Goal: Task Accomplishment & Management: Use online tool/utility

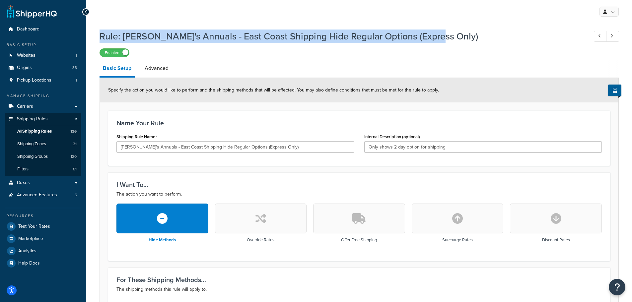
drag, startPoint x: 436, startPoint y: 33, endPoint x: 102, endPoint y: 37, distance: 333.7
click at [102, 37] on h1 "Rule: Annie's Annuals - East Coast Shipping Hide Regular Options (Express Only)" at bounding box center [341, 36] width 482 height 13
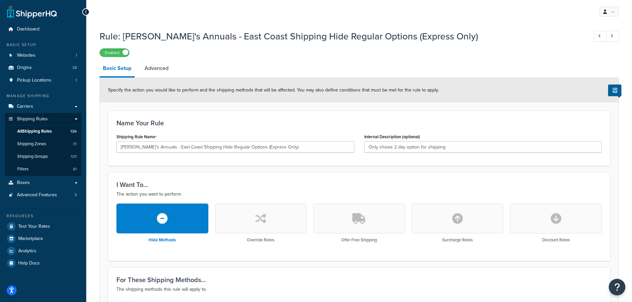
click at [201, 50] on div "Enabled" at bounding box center [360, 52] width 520 height 9
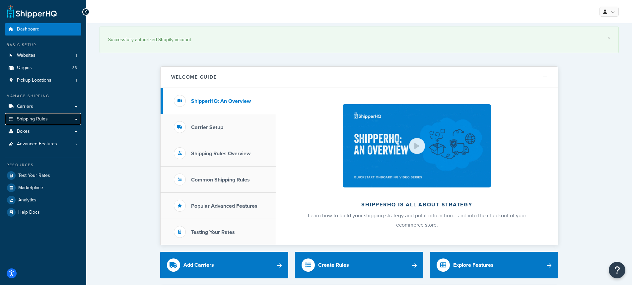
click at [31, 120] on span "Shipping Rules" at bounding box center [32, 120] width 31 height 6
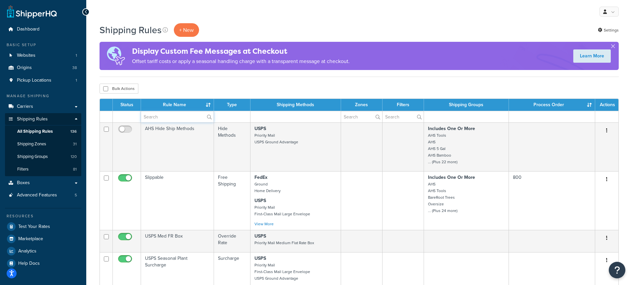
click at [165, 118] on input "text" at bounding box center [177, 116] width 73 height 11
type input "tote"
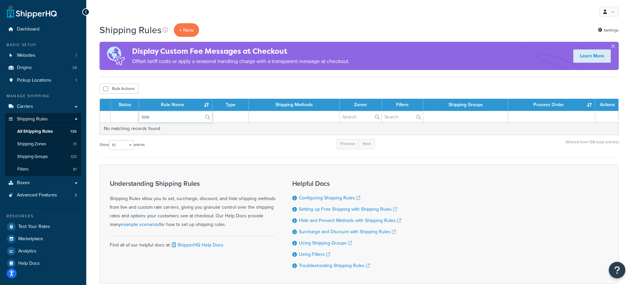
drag, startPoint x: 163, startPoint y: 118, endPoint x: 122, endPoint y: 106, distance: 43.1
click at [120, 109] on table "Status Rule Name Type Shipping Methods Zones Filters Shipping Groups Process Or…" at bounding box center [360, 117] width 520 height 37
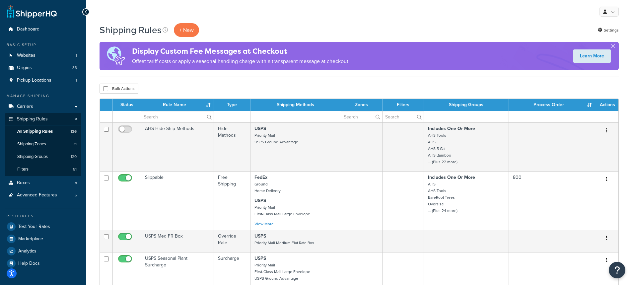
click at [274, 119] on td at bounding box center [296, 117] width 91 height 12
click at [263, 119] on td at bounding box center [296, 117] width 91 height 12
click at [26, 156] on span "Shipping Groups" at bounding box center [32, 157] width 31 height 6
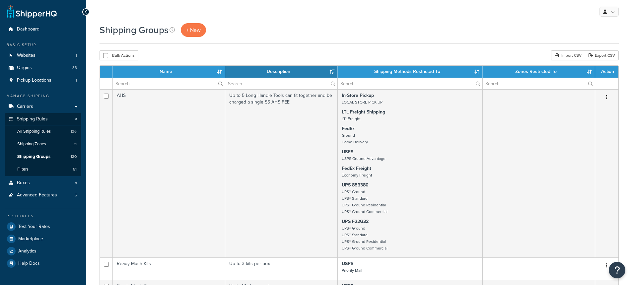
select select "15"
click at [155, 84] on input "text" at bounding box center [169, 83] width 112 height 11
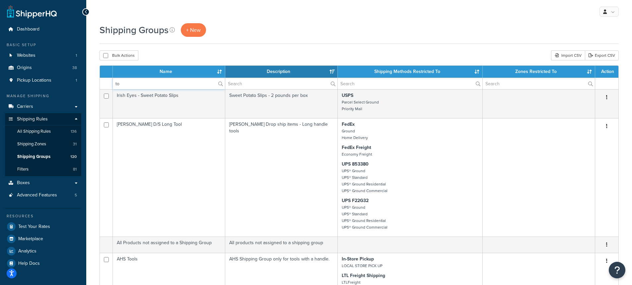
click at [152, 84] on input "to" at bounding box center [169, 83] width 112 height 11
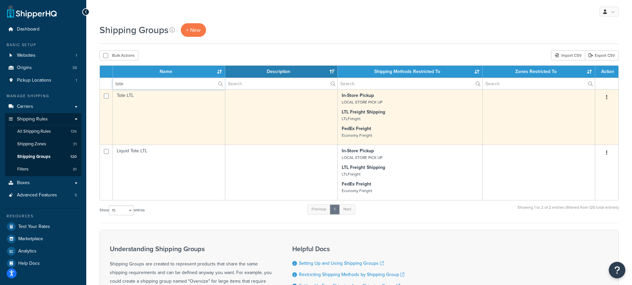
type input "tote"
click at [128, 95] on td "Tote LTL" at bounding box center [169, 116] width 113 height 55
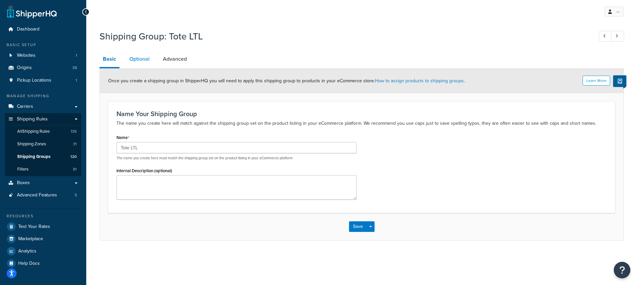
click at [140, 60] on link "Optional" at bounding box center [139, 59] width 27 height 16
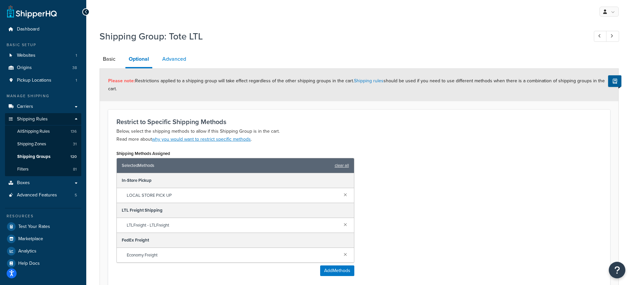
click at [183, 60] on link "Advanced" at bounding box center [174, 59] width 31 height 16
select select "55"
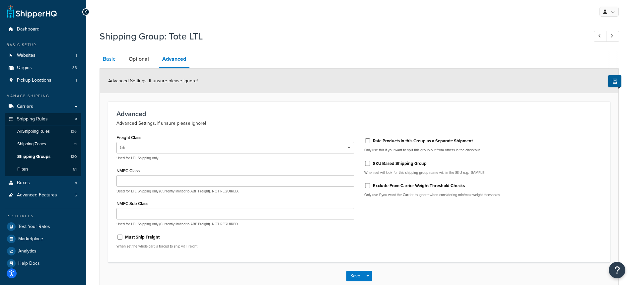
click at [106, 58] on link "Basic" at bounding box center [109, 59] width 19 height 16
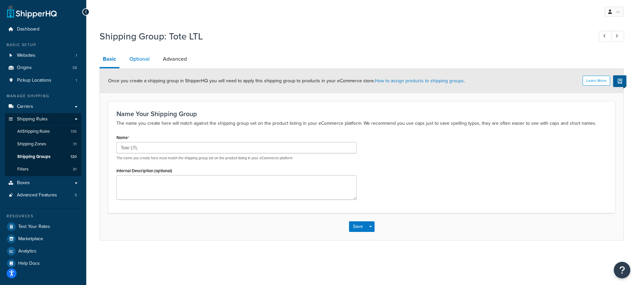
click at [136, 61] on link "Optional" at bounding box center [139, 59] width 27 height 16
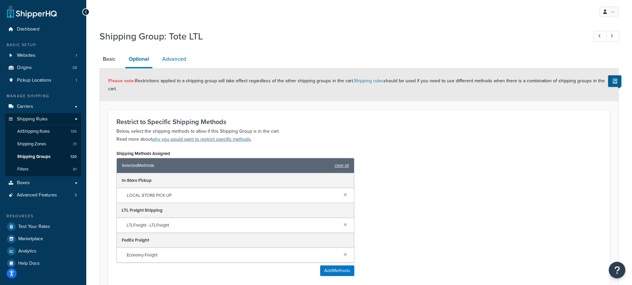
click at [173, 57] on link "Advanced" at bounding box center [174, 59] width 31 height 16
select select "55"
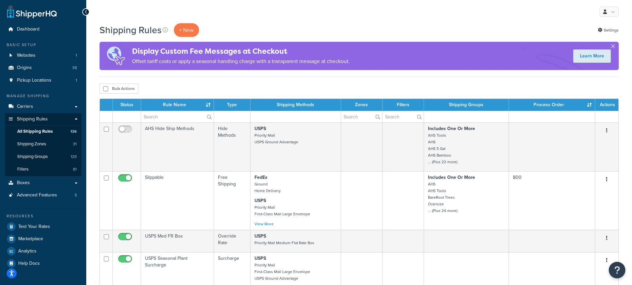
click at [278, 118] on td at bounding box center [296, 117] width 91 height 12
click at [160, 118] on input "text" at bounding box center [177, 116] width 73 height 11
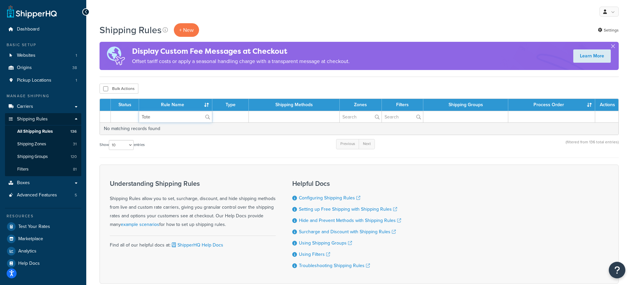
type input "Tote"
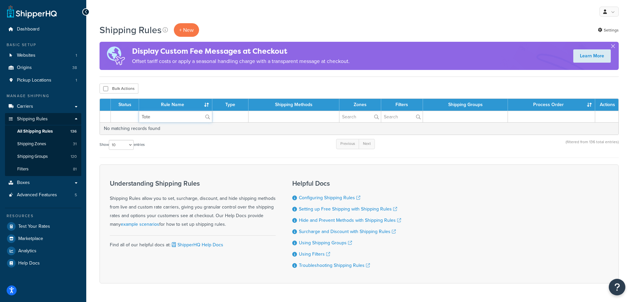
drag, startPoint x: 117, startPoint y: 114, endPoint x: 105, endPoint y: 112, distance: 12.1
click at [106, 112] on tr "Tote" at bounding box center [359, 117] width 519 height 12
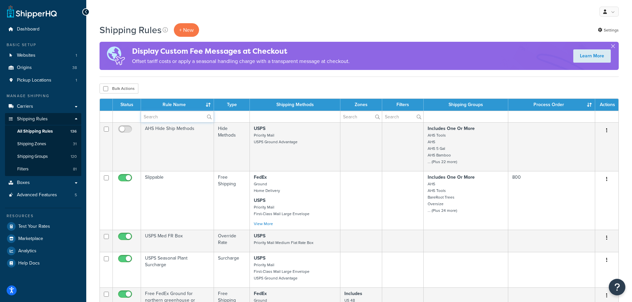
click at [164, 114] on input "text" at bounding box center [177, 116] width 73 height 11
click at [222, 116] on td at bounding box center [232, 117] width 36 height 12
click at [183, 117] on input "text" at bounding box center [177, 116] width 73 height 11
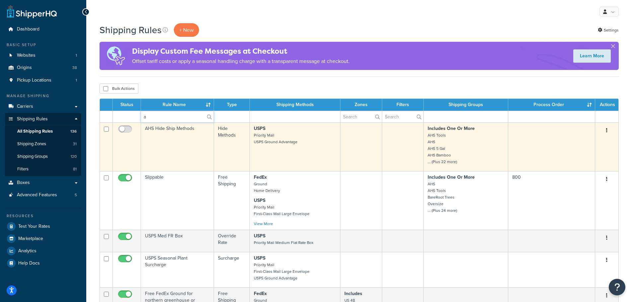
type input "Annie"
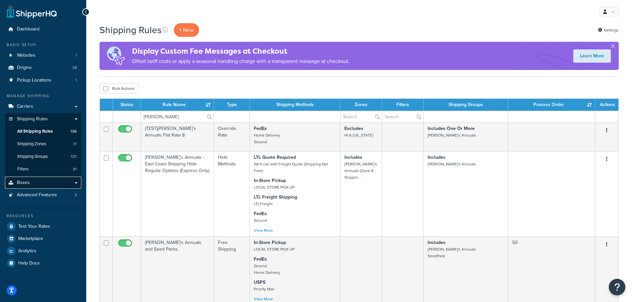
click at [22, 184] on span "Boxes" at bounding box center [23, 183] width 13 height 6
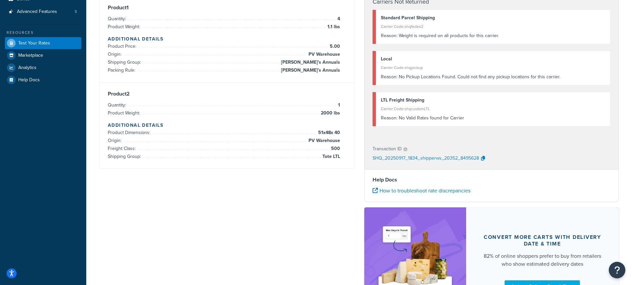
scroll to position [100, 0]
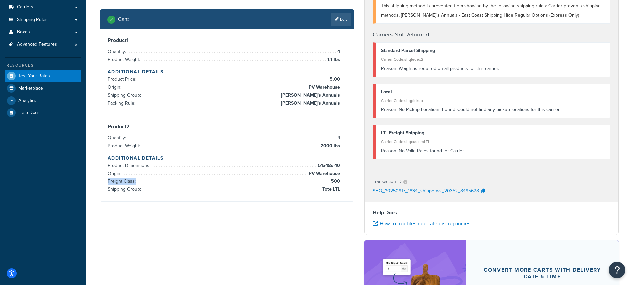
drag, startPoint x: 108, startPoint y: 182, endPoint x: 351, endPoint y: 183, distance: 243.7
click at [351, 183] on div "Product 2 Quantity: 1 Product Weight: 2000 lbs Additional Details Product Dimen…" at bounding box center [227, 159] width 254 height 86
click at [347, 21] on link "Edit" at bounding box center [341, 19] width 20 height 13
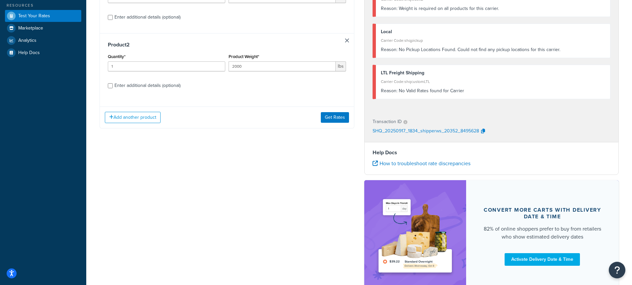
scroll to position [166, 0]
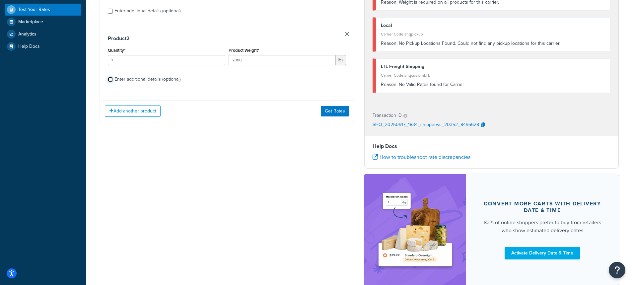
drag, startPoint x: 109, startPoint y: 79, endPoint x: 220, endPoint y: 247, distance: 201.8
click at [109, 79] on input "Enter additional details (optional)" at bounding box center [110, 79] width 5 height 5
checkbox input "true"
select select "84863"
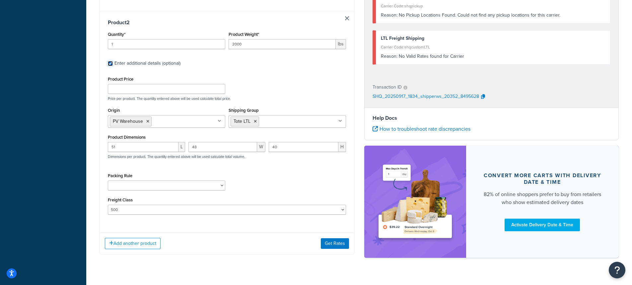
scroll to position [343, 0]
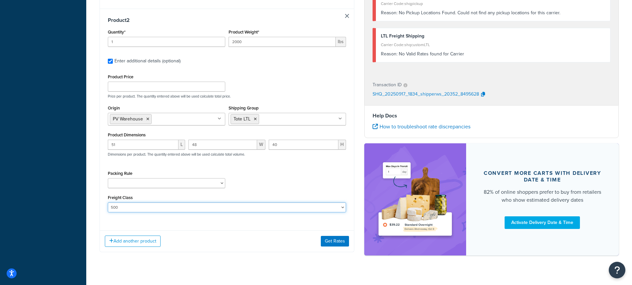
click at [130, 203] on select "50 55 60 65 70 77.5 85 92.5 100 110 125 150 175 200 250 300 400 500" at bounding box center [227, 208] width 238 height 10
select select "50"
click at [108, 203] on select "50 55 60 65 70 77.5 85 92.5 100 110 125 150 175 200 250 300 400 500" at bounding box center [227, 208] width 238 height 10
click at [132, 203] on select "50 55 60 65 70 77.5 85 92.5 100 110 125 150 175 200 250 300 400 500" at bounding box center [227, 208] width 238 height 10
select select
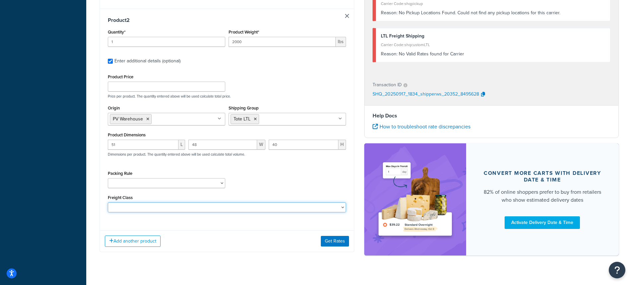
click at [108, 203] on select "50 55 60 65 70 77.5 85 92.5 100 110 125 150 175 200 250 300 400 500" at bounding box center [227, 208] width 238 height 10
drag, startPoint x: 271, startPoint y: 261, endPoint x: 335, endPoint y: 255, distance: 64.4
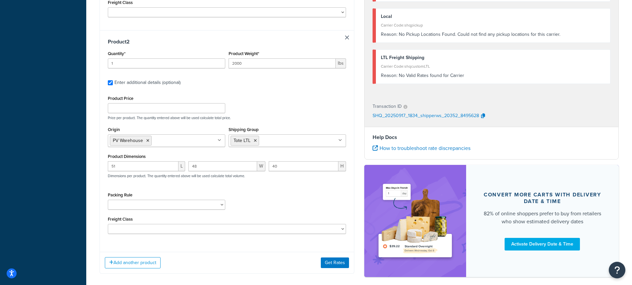
scroll to position [310, 0]
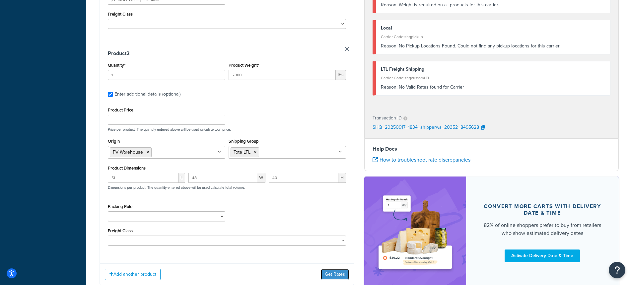
click at [332, 269] on button "Get Rates" at bounding box center [335, 274] width 28 height 11
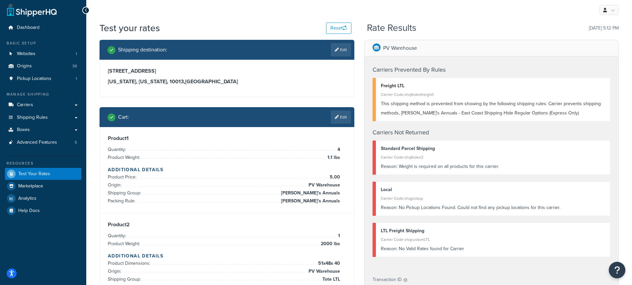
scroll to position [0, 0]
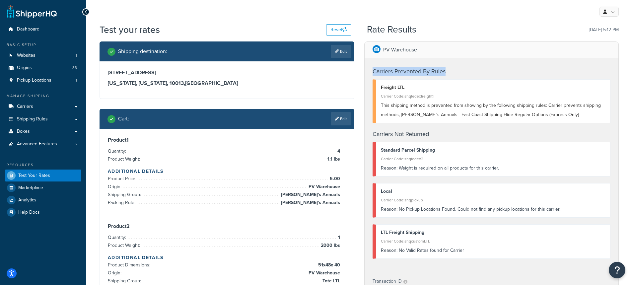
drag, startPoint x: 458, startPoint y: 70, endPoint x: 348, endPoint y: 110, distance: 117.3
click at [371, 64] on div "Carriers Prevented By Rules Freight LTL Carrier Code: shqfedexfreight1 This shi…" at bounding box center [492, 164] width 254 height 213
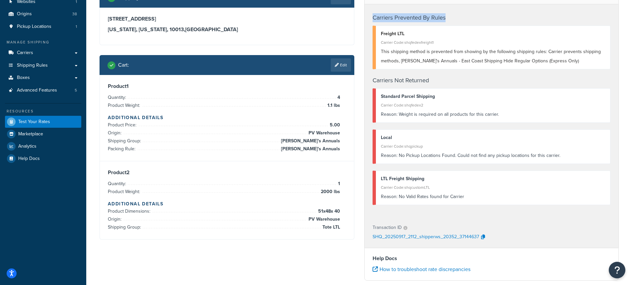
scroll to position [66, 0]
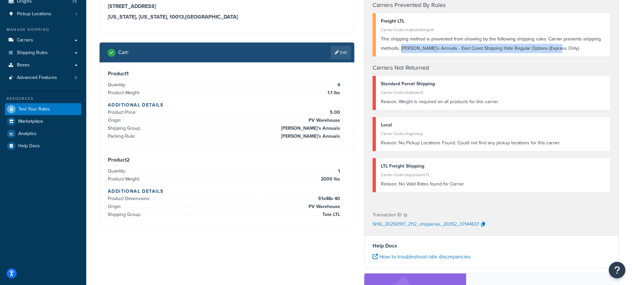
drag, startPoint x: 401, startPoint y: 50, endPoint x: 559, endPoint y: 49, distance: 158.0
click at [559, 49] on div "This shipping method is prevented from showing by the following shipping rules:…" at bounding box center [493, 44] width 225 height 19
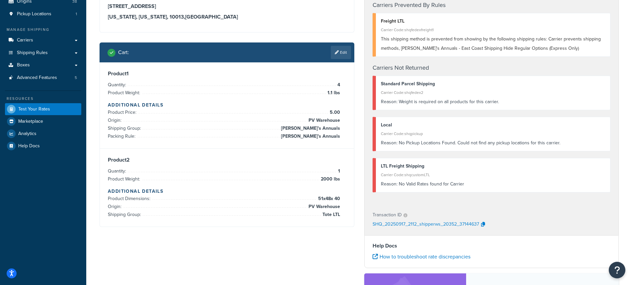
click at [393, 39] on span "This shipping method is prevented from showing by the following shipping rules:…" at bounding box center [491, 44] width 220 height 16
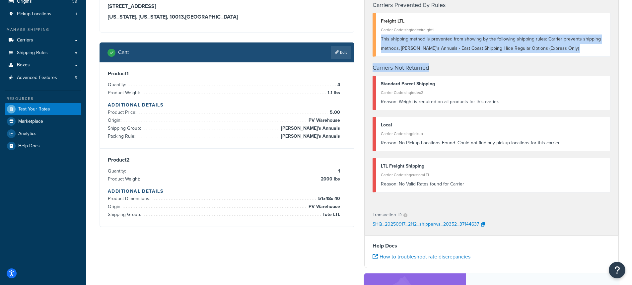
drag, startPoint x: 380, startPoint y: 37, endPoint x: 584, endPoint y: 59, distance: 204.4
click at [584, 59] on div "Carriers Prevented By Rules Freight LTL Carrier Code: shqfedexfreight1 This shi…" at bounding box center [492, 98] width 254 height 213
click at [440, 51] on span "This shipping method is prevented from showing by the following shipping rules:…" at bounding box center [491, 44] width 220 height 16
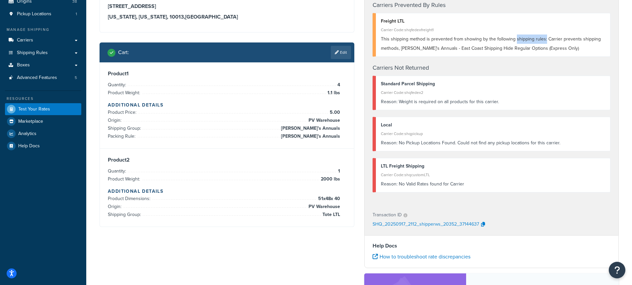
drag, startPoint x: 514, startPoint y: 39, endPoint x: 545, endPoint y: 77, distance: 48.9
click at [545, 40] on span "This shipping method is prevented from showing by the following shipping rules:…" at bounding box center [491, 44] width 220 height 16
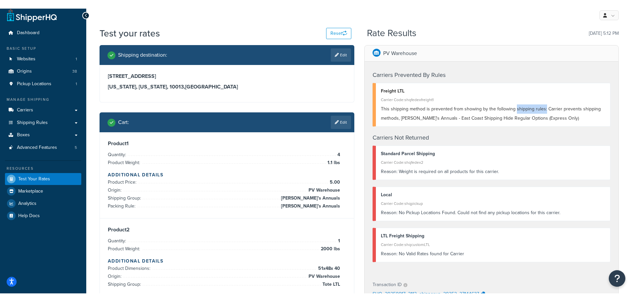
scroll to position [0, 0]
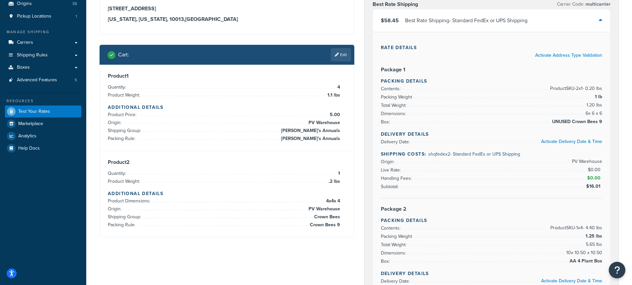
scroll to position [66, 0]
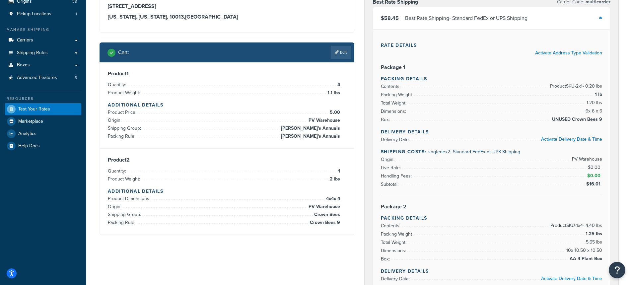
drag, startPoint x: 342, startPoint y: 215, endPoint x: 320, endPoint y: 216, distance: 22.6
click at [331, 216] on div "Product 2 Quantity: 1 Product Weight: .2 lbs Additional Details Product Dimensi…" at bounding box center [227, 192] width 238 height 70
click at [311, 224] on span "Crown Bees 9" at bounding box center [324, 223] width 32 height 8
drag, startPoint x: 311, startPoint y: 224, endPoint x: 363, endPoint y: 209, distance: 54.1
click at [342, 222] on div "Product 2 Quantity: 1 Product Weight: .2 lbs Additional Details Product Dimensi…" at bounding box center [227, 192] width 238 height 70
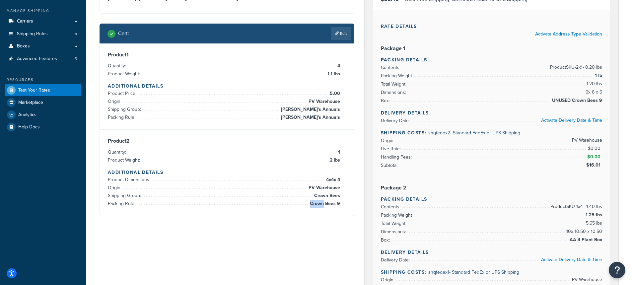
scroll to position [100, 0]
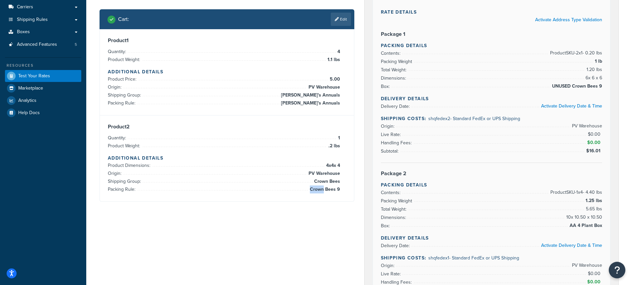
click at [325, 190] on span "Crown Bees 9" at bounding box center [324, 190] width 32 height 8
click at [340, 189] on div "Product 2 Quantity: 1 Product Weight: .2 lbs Additional Details Product Dimensi…" at bounding box center [227, 159] width 238 height 70
click at [350, 23] on link "Edit" at bounding box center [341, 19] width 20 height 13
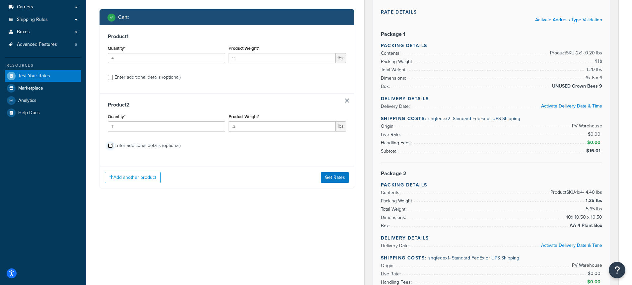
click at [110, 145] on input "Enter additional details (optional)" at bounding box center [110, 145] width 5 height 5
checkbox input "true"
select select "84863"
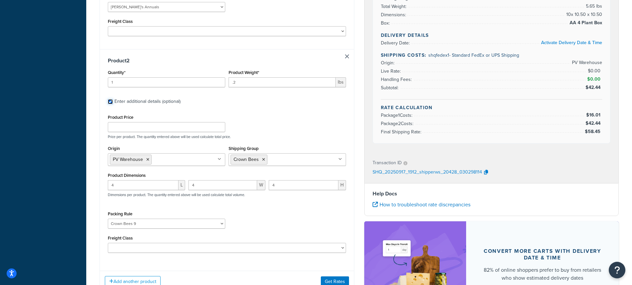
scroll to position [365, 0]
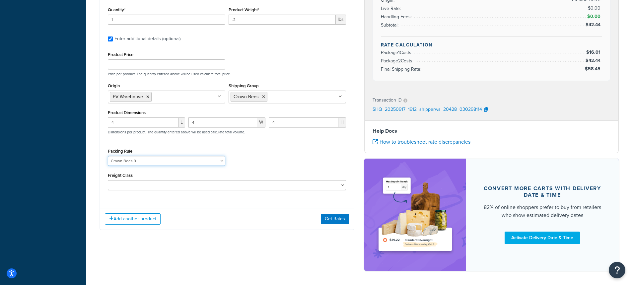
click at [154, 156] on select "1 Gallon 10 Inch Plant Markers 20 Inch Plant Markers AHS 4 claw GO500 AHS 5 Gal…" at bounding box center [167, 161] width 118 height 10
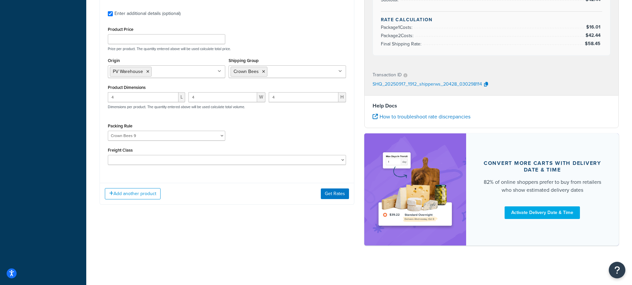
scroll to position [391, 0]
click at [485, 84] on icon "button" at bounding box center [486, 84] width 4 height 5
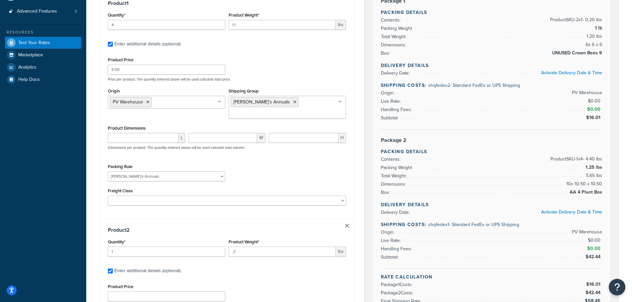
scroll to position [0, 0]
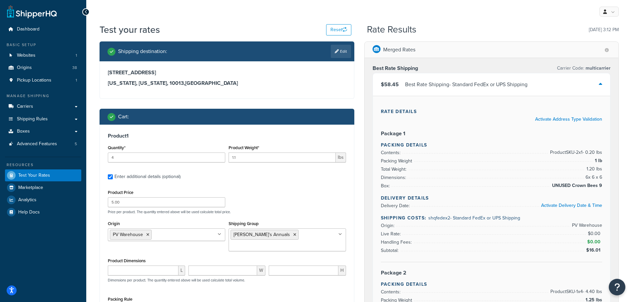
click at [127, 10] on div "My Profile Billing Global Settings Contact Us Logout" at bounding box center [359, 11] width 546 height 23
click at [246, 20] on div "My Profile Billing Global Settings Contact Us Logout" at bounding box center [359, 11] width 546 height 23
click at [206, 16] on div "My Profile Billing Global Settings Contact Us Logout" at bounding box center [359, 11] width 546 height 23
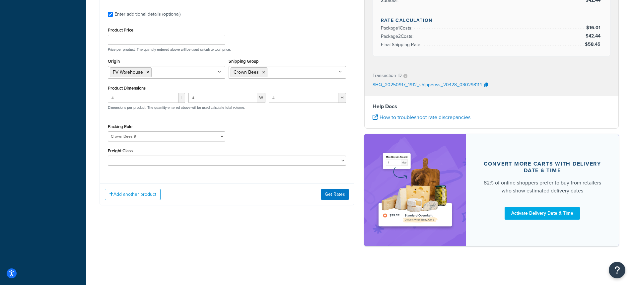
scroll to position [391, 0]
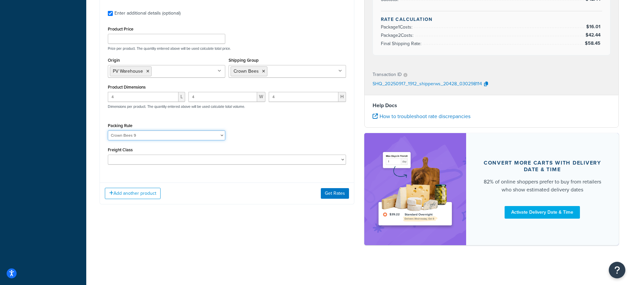
click at [141, 130] on select "1 Gallon 10 Inch Plant Markers 20 Inch Plant Markers AHS 4 claw GO500 AHS 5 Gal…" at bounding box center [167, 135] width 118 height 10
click at [243, 133] on div "Packing Rule 1 Gallon 10 Inch Plant Markers 20 Inch Plant Markers AHS 4 claw GO…" at bounding box center [227, 133] width 242 height 24
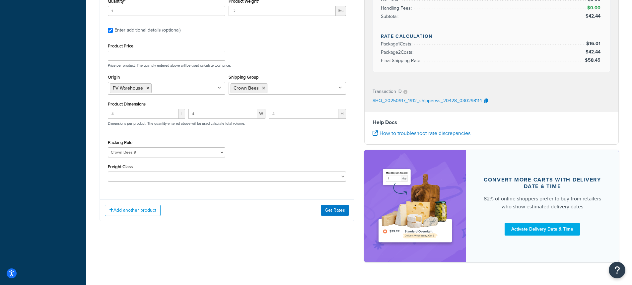
scroll to position [358, 0]
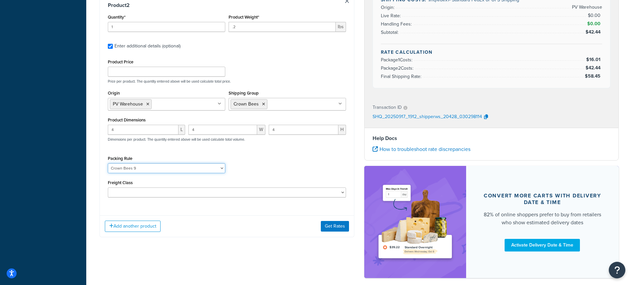
click at [153, 163] on select "1 Gallon 10 Inch Plant Markers 20 Inch Plant Markers AHS 4 claw GO500 AHS 5 Gal…" at bounding box center [167, 168] width 118 height 10
click at [260, 158] on div "Packing Rule 1 Gallon 10 Inch Plant Markers 20 Inch Plant Markers AHS 4 claw GO…" at bounding box center [227, 166] width 242 height 24
click at [137, 163] on select "1 Gallon 10 Inch Plant Markers 20 Inch Plant Markers AHS 4 claw GO500 AHS 5 Gal…" at bounding box center [167, 168] width 118 height 10
drag, startPoint x: 305, startPoint y: 171, endPoint x: 302, endPoint y: 167, distance: 4.9
click at [303, 178] on div "Freight Class 50 55 60 65 70 77.5 85 92.5 100 110 125 150 175 200 250 300 400 5…" at bounding box center [227, 187] width 238 height 19
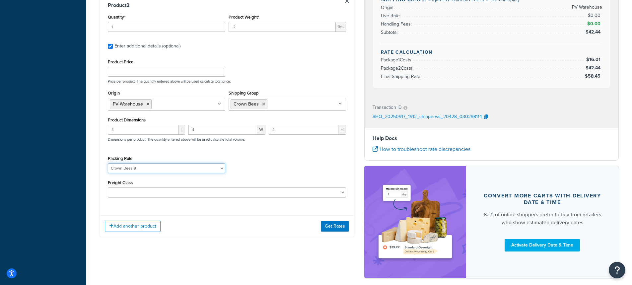
click at [139, 163] on select "1 Gallon 10 Inch Plant Markers 20 Inch Plant Markers AHS 4 claw GO500 AHS 5 Gal…" at bounding box center [167, 168] width 118 height 10
select select "63806"
click at [258, 154] on div "Packing Rule 1 Gallon 10 Inch Plant Markers 20 Inch Plant Markers AHS 4 claw GO…" at bounding box center [227, 166] width 242 height 24
click at [137, 163] on select "1 Gallon 10 Inch Plant Markers 20 Inch Plant Markers AHS 4 claw GO500 AHS 5 Gal…" at bounding box center [167, 168] width 118 height 10
select select
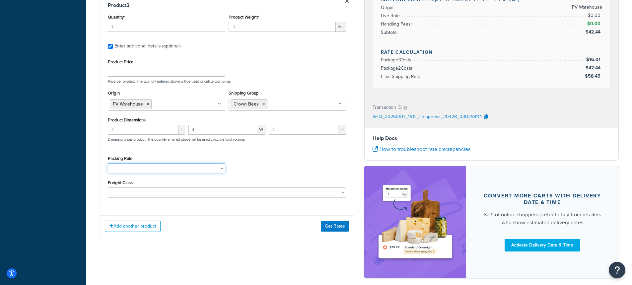
click at [108, 163] on select "1 Gallon 10 Inch Plant Markers 20 Inch Plant Markers AHS 4 claw GO500 AHS 5 Gal…" at bounding box center [167, 168] width 118 height 10
click at [306, 154] on div "Packing Rule 1 Gallon 10 Inch Plant Markers 20 Inch Plant Markers AHS 4 claw GO…" at bounding box center [227, 166] width 242 height 24
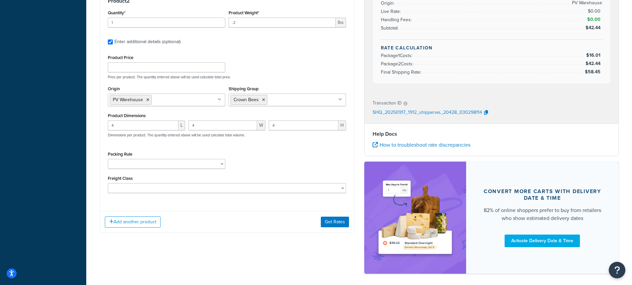
scroll to position [391, 0]
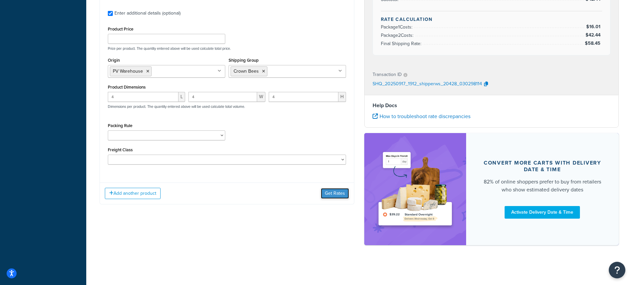
click at [335, 188] on button "Get Rates" at bounding box center [335, 193] width 28 height 11
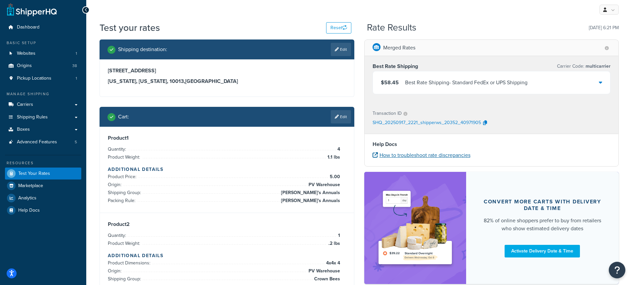
scroll to position [0, 0]
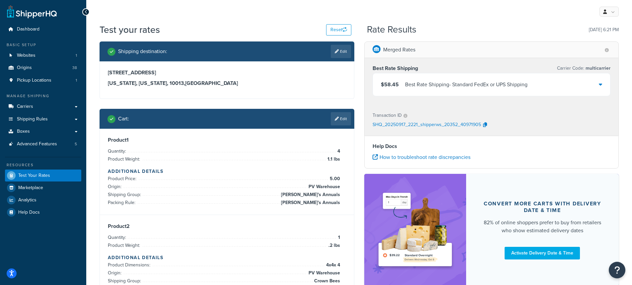
click at [604, 86] on div "$58.45 Best Rate Shipping - Standard FedEx or UPS Shipping" at bounding box center [492, 84] width 238 height 23
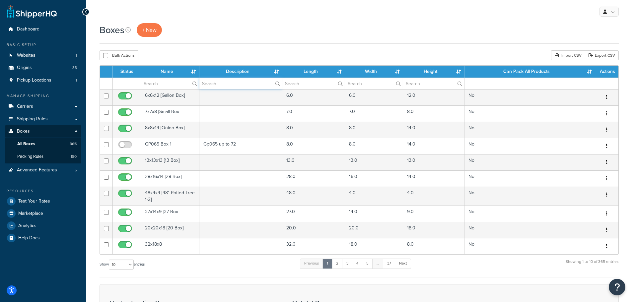
drag, startPoint x: 218, startPoint y: 84, endPoint x: 207, endPoint y: 84, distance: 11.3
click at [207, 84] on input "text" at bounding box center [241, 83] width 83 height 11
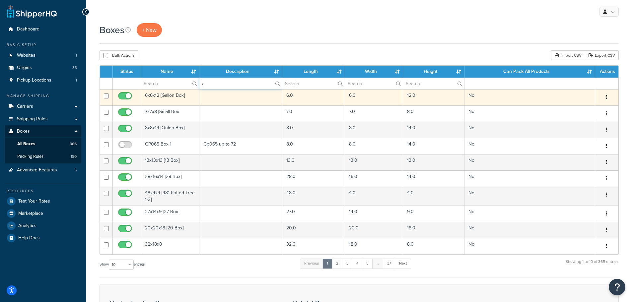
type input "Annie"
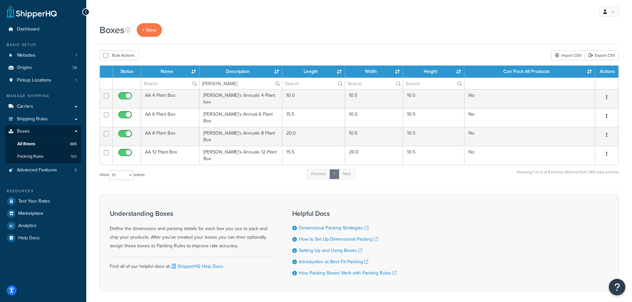
drag, startPoint x: 158, startPoint y: 94, endPoint x: 160, endPoint y: 83, distance: 11.5
click at [219, 28] on div "Boxes + New" at bounding box center [360, 30] width 520 height 14
drag, startPoint x: 150, startPoint y: 94, endPoint x: 206, endPoint y: 70, distance: 61.1
click at [210, 48] on div "Boxes + New Bulk Actions Duplicate Delete Import CSV Export CSV Contact Us Send…" at bounding box center [359, 169] width 546 height 292
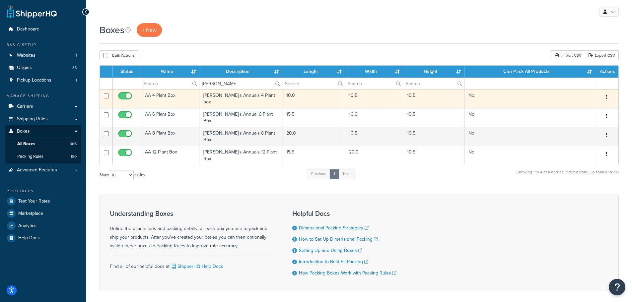
click at [163, 95] on td "AA 4 Plant Box" at bounding box center [170, 98] width 58 height 19
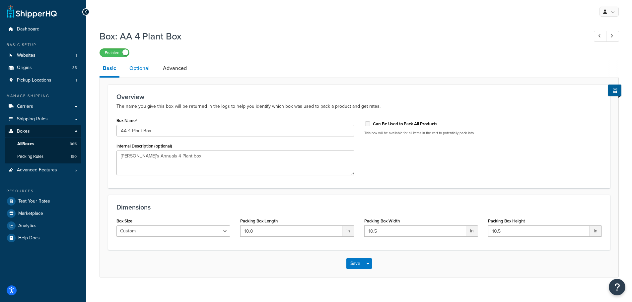
click at [138, 67] on link "Optional" at bounding box center [139, 68] width 27 height 16
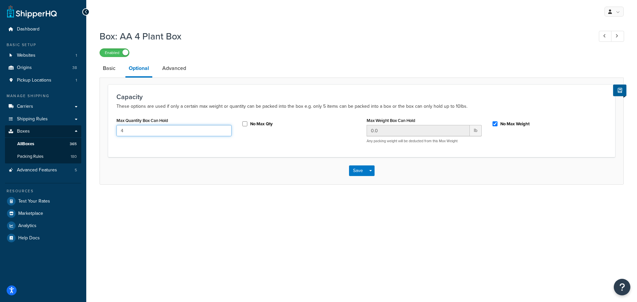
drag, startPoint x: 128, startPoint y: 131, endPoint x: 96, endPoint y: 130, distance: 31.6
click at [96, 130] on div "Box: AA 4 Plant Box Enabled Basic Optional Advanced Capacity These options are …" at bounding box center [361, 114] width 551 height 175
click at [179, 172] on div "Save Save Dropdown Save and Edit Save and Duplicate Save and Create New" at bounding box center [362, 170] width 524 height 27
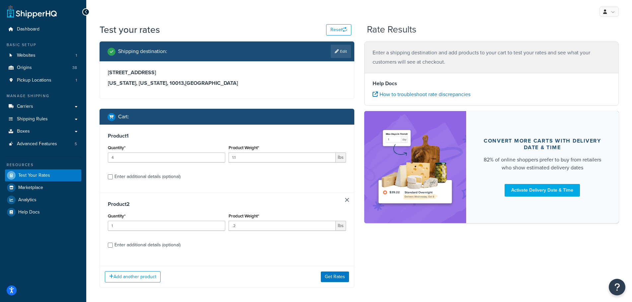
click at [225, 23] on div "My Profile Billing Global Settings Contact Us Logout" at bounding box center [359, 11] width 546 height 23
drag, startPoint x: 118, startPoint y: 157, endPoint x: 67, endPoint y: 148, distance: 51.5
click at [67, 148] on div "Dashboard Basic Setup Websites 1 Origins 38 Pickup Locations 1 Manage Shipping …" at bounding box center [316, 165] width 632 height 331
type input "8"
drag, startPoint x: 238, startPoint y: 158, endPoint x: 227, endPoint y: 158, distance: 11.6
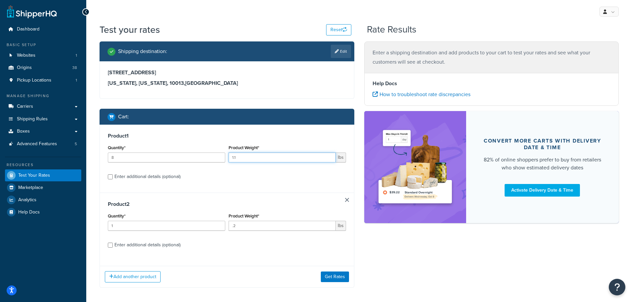
click at [227, 158] on div "Product Weight* 1.1 lbs" at bounding box center [287, 155] width 121 height 24
drag, startPoint x: 122, startPoint y: 228, endPoint x: 97, endPoint y: 227, distance: 24.6
click at [97, 227] on div "Shipping destination : Edit 19 Doyers St New York, New York, 10013 , United Sta…" at bounding box center [227, 170] width 265 height 257
drag, startPoint x: 222, startPoint y: 226, endPoint x: 212, endPoint y: 226, distance: 10.0
click at [212, 226] on div "Quantity* 1 Product Weight* .2 lbs" at bounding box center [227, 224] width 242 height 24
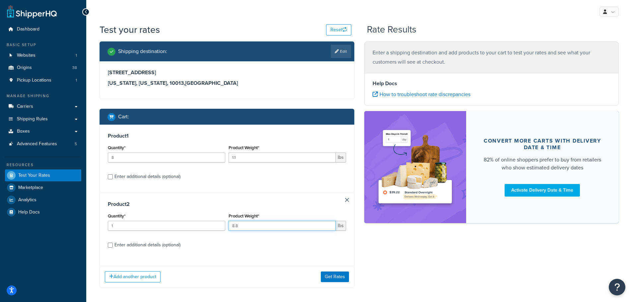
scroll to position [29, 0]
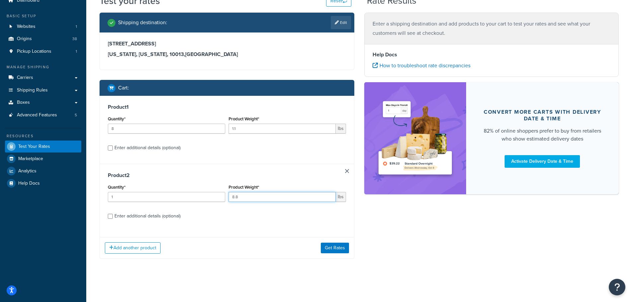
type input "8.8"
drag, startPoint x: 110, startPoint y: 216, endPoint x: 259, endPoint y: 219, distance: 149.4
click at [111, 216] on input "Enter additional details (optional)" at bounding box center [110, 216] width 5 height 5
checkbox input "true"
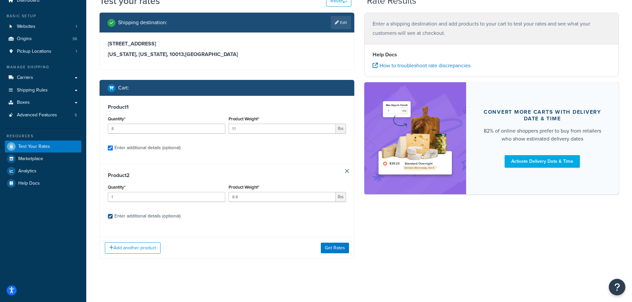
select select "84863"
select select "65575"
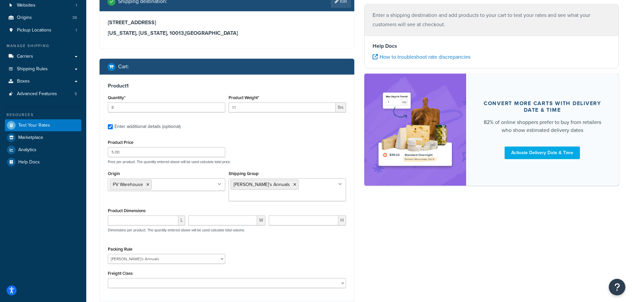
scroll to position [0, 0]
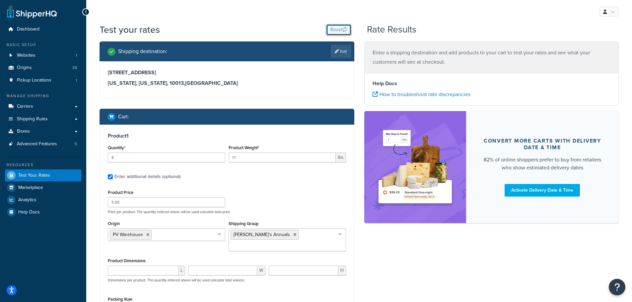
click at [332, 30] on button "Reset" at bounding box center [338, 29] width 25 height 11
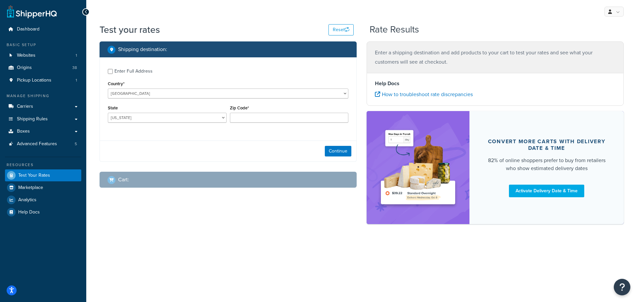
click at [107, 72] on div "Enter Full Address Country* United States United Kingdom Afghanistan Åland Isla…" at bounding box center [228, 96] width 257 height 78
click at [109, 72] on input "Enter Full Address" at bounding box center [110, 71] width 5 height 5
checkbox input "true"
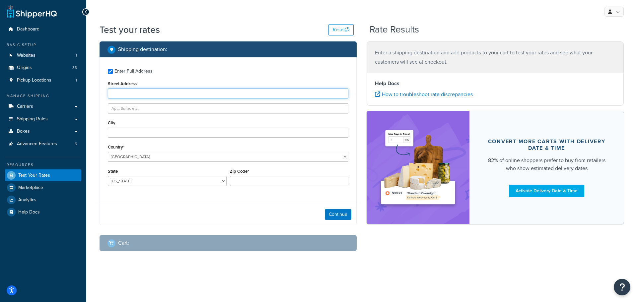
click at [119, 92] on input "Street Address" at bounding box center [228, 94] width 241 height 10
type input "123 Main St, Sacramento, CA 95814"
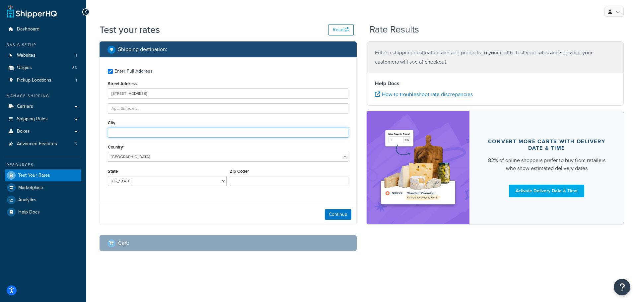
type input "Sacramento"
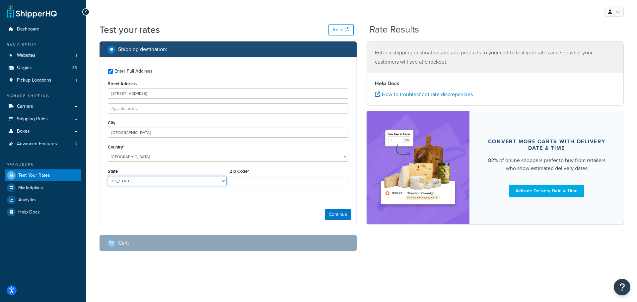
select select "CA"
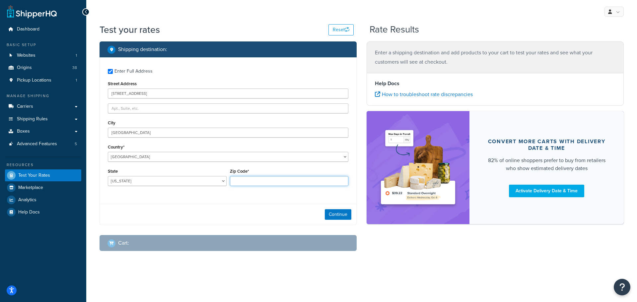
type input "95814"
drag, startPoint x: 332, startPoint y: 213, endPoint x: 310, endPoint y: 213, distance: 21.9
click at [333, 213] on button "Continue" at bounding box center [338, 214] width 27 height 11
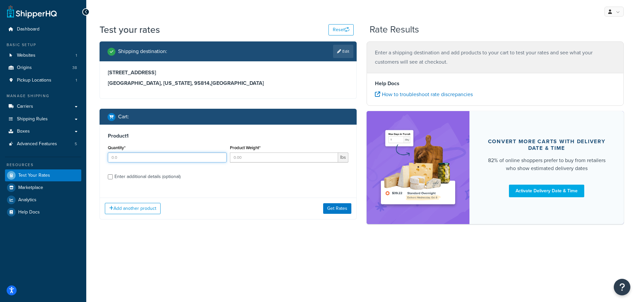
click at [122, 158] on input "Quantity*" at bounding box center [167, 158] width 119 height 10
type input "8"
click at [240, 157] on input "Product Weight*" at bounding box center [284, 158] width 109 height 10
type input "1.1"
click at [109, 177] on input "Enter additional details (optional)" at bounding box center [110, 177] width 5 height 5
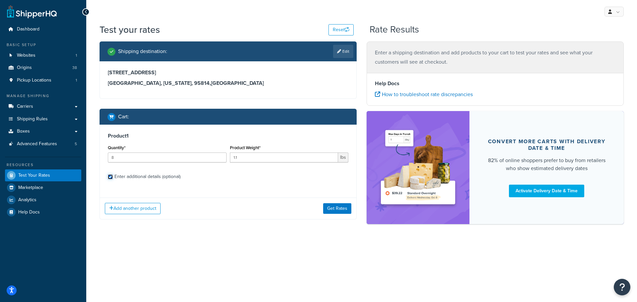
checkbox input "true"
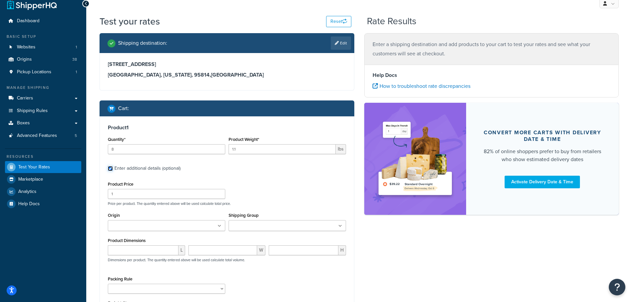
scroll to position [19, 0]
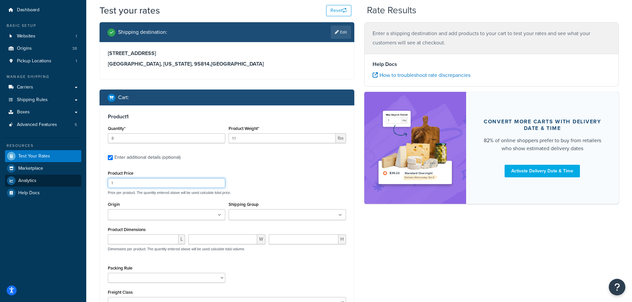
drag, startPoint x: 122, startPoint y: 183, endPoint x: 77, endPoint y: 178, distance: 45.1
click at [77, 178] on div "Dashboard Basic Setup Websites 1 Origins 38 Pickup Locations 1 Manage Shipping …" at bounding box center [316, 186] width 632 height 410
click at [263, 215] on input "Shipping Group" at bounding box center [260, 215] width 59 height 7
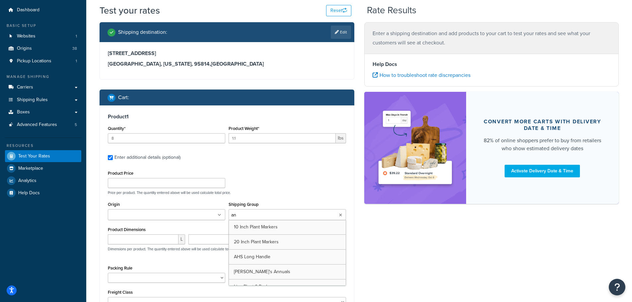
type input "ann"
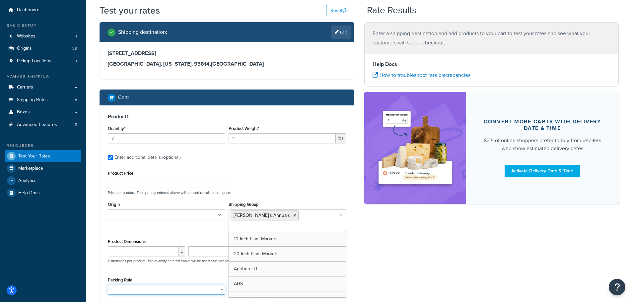
click at [122, 285] on select "1 Gallon 10 Inch Plant Markers 20 Inch Plant Markers AHS 4 claw GO500 AHS 5 Gal…" at bounding box center [167, 290] width 118 height 10
select select "84863"
click at [108, 285] on select "1 Gallon 10 Inch Plant Markers 20 Inch Plant Markers AHS 4 claw GO500 AHS 5 Gal…" at bounding box center [167, 290] width 118 height 10
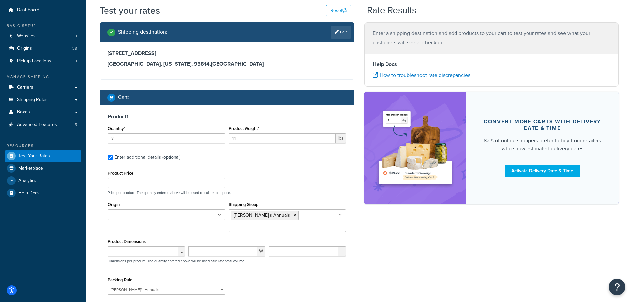
click at [121, 217] on input "Origin" at bounding box center [139, 215] width 59 height 7
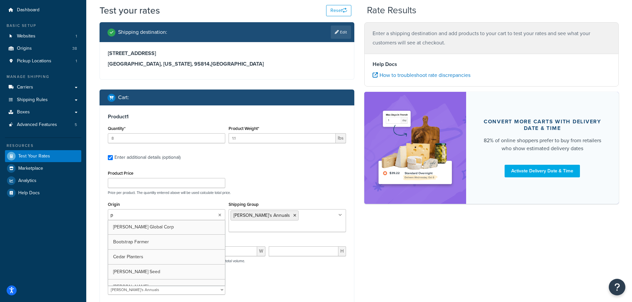
type input "pv"
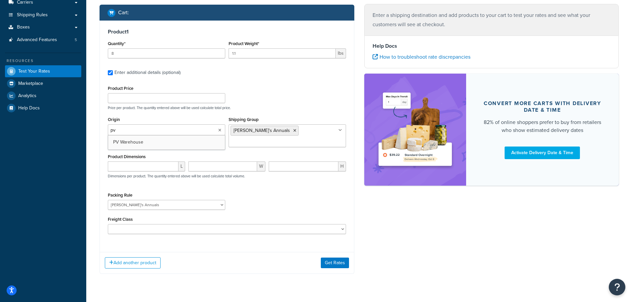
scroll to position [109, 0]
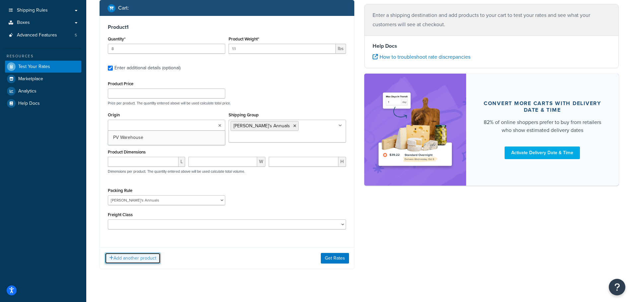
click at [134, 253] on button "Add another product" at bounding box center [133, 258] width 56 height 11
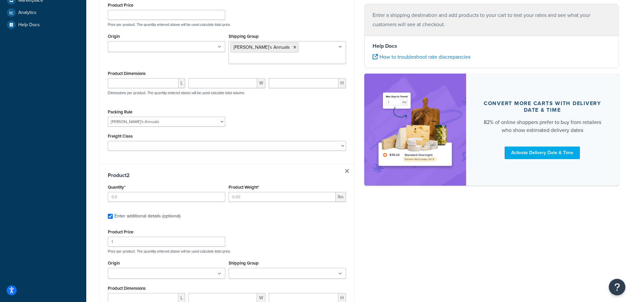
scroll to position [214, 0]
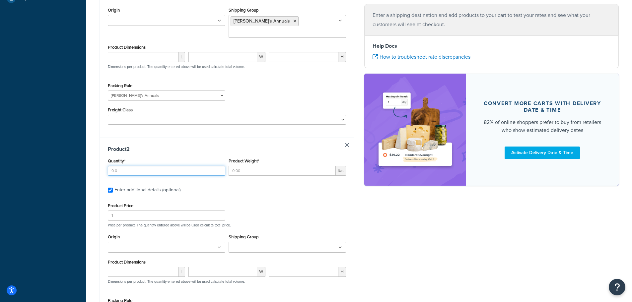
click at [115, 166] on input "Quantity*" at bounding box center [167, 171] width 118 height 10
type input "1"
click at [248, 166] on input "Product Weight*" at bounding box center [282, 171] width 107 height 10
type input "8.8"
drag, startPoint x: 121, startPoint y: 208, endPoint x: 84, endPoint y: 197, distance: 38.5
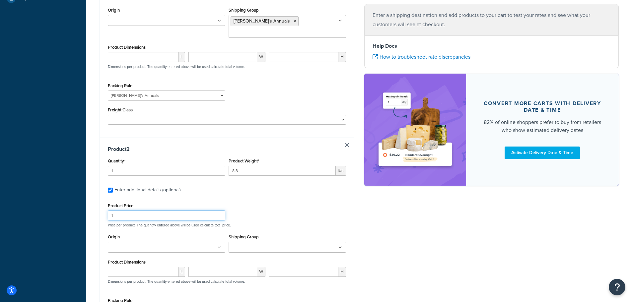
click at [85, 201] on div "Dashboard Basic Setup Websites 1 Origins 38 Pickup Locations 1 Manage Shipping …" at bounding box center [316, 104] width 632 height 637
click at [123, 244] on input "Origin" at bounding box center [139, 247] width 59 height 7
type input "four"
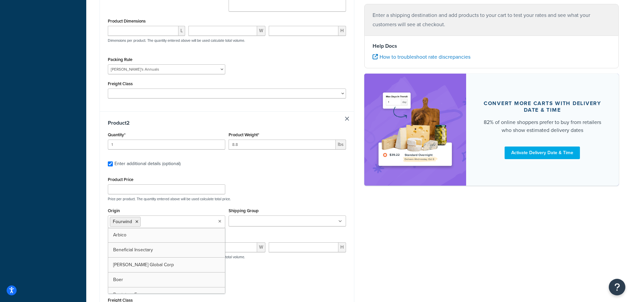
scroll to position [280, 0]
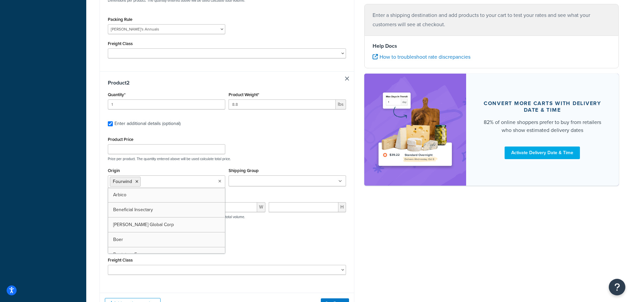
drag, startPoint x: 378, startPoint y: 266, endPoint x: 358, endPoint y: 215, distance: 54.2
click at [378, 259] on div "Shipping destination : Edit 123 Main St, Sacramento, CA 95814 Sacramento, Calif…" at bounding box center [360, 43] width 530 height 564
click at [245, 178] on input "Shipping Group" at bounding box center [260, 181] width 59 height 7
type input "citr"
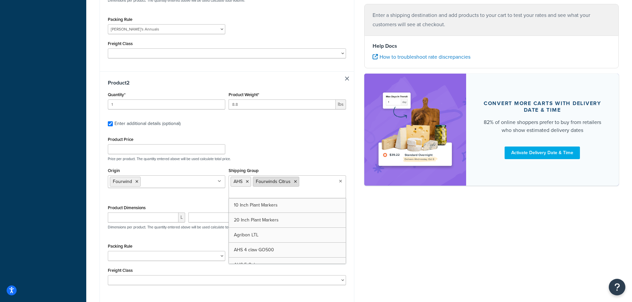
click at [248, 180] on icon at bounding box center [247, 182] width 3 height 4
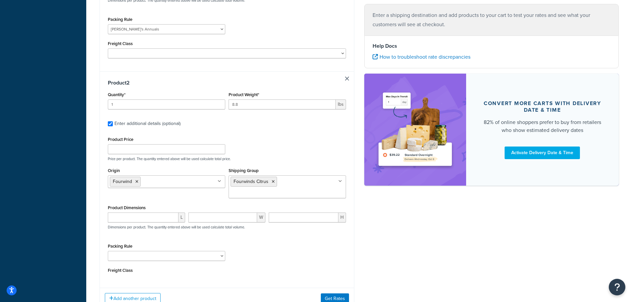
click at [397, 232] on div "Shipping destination : Edit 123 Main St, Sacramento, CA 95814 Sacramento, Calif…" at bounding box center [360, 40] width 530 height 559
click at [129, 251] on select "1 Gallon 10 Inch Plant Markers 20 Inch Plant Markers AHS 4 claw GO500 AHS 5 Gal…" at bounding box center [167, 256] width 118 height 10
select select "22802"
click at [108, 251] on select "1 Gallon 10 Inch Plant Markers 20 Inch Plant Markers AHS 4 claw GO500 AHS 5 Gal…" at bounding box center [167, 256] width 118 height 10
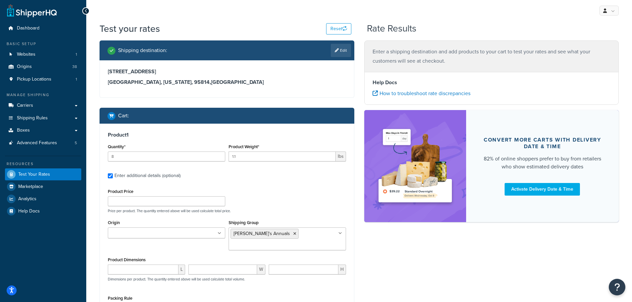
scroll to position [0, 0]
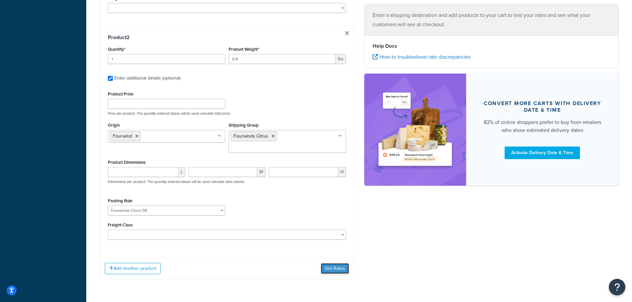
click at [330, 264] on button "Get Rates" at bounding box center [335, 269] width 28 height 11
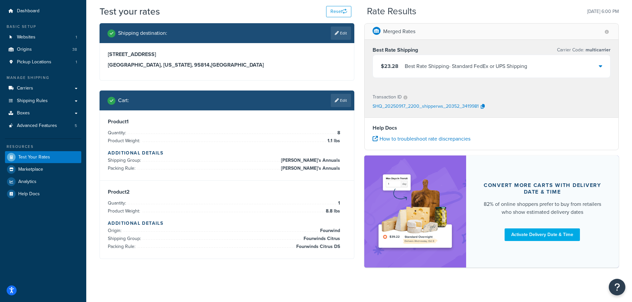
scroll to position [24, 0]
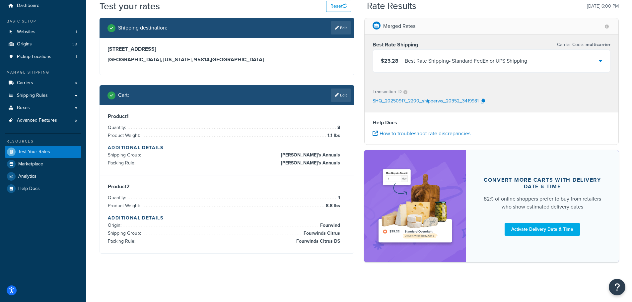
click at [602, 60] on icon at bounding box center [600, 60] width 3 height 5
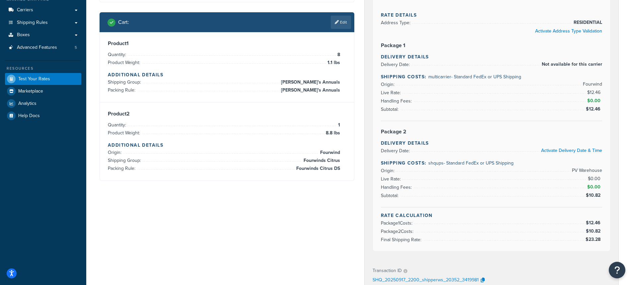
scroll to position [110, 0]
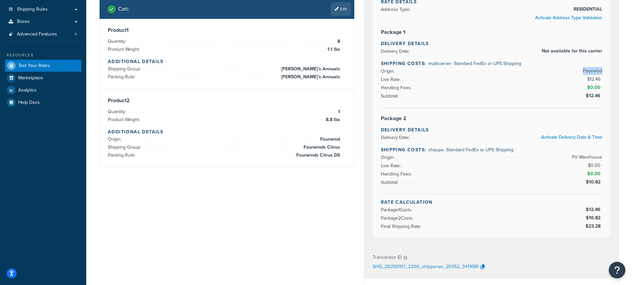
drag, startPoint x: 605, startPoint y: 72, endPoint x: 602, endPoint y: 71, distance: 3.7
click at [602, 71] on div "Rate Details Address Type: RESIDENTIAL Activate Address Type Validation Package…" at bounding box center [492, 112] width 238 height 252
drag, startPoint x: 574, startPoint y: 156, endPoint x: 602, endPoint y: 157, distance: 27.6
click at [602, 157] on span "PV Warehouse" at bounding box center [587, 157] width 32 height 8
click at [484, 267] on icon "button" at bounding box center [483, 267] width 4 height 5
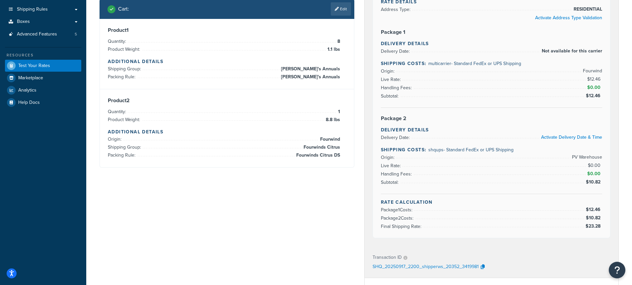
click at [363, 207] on div "Merged Rates Best Rate Shipping Carrier Code: multicarrier $23.28 Best Rate Shi…" at bounding box center [492, 183] width 265 height 503
drag, startPoint x: 375, startPoint y: 266, endPoint x: 441, endPoint y: 268, distance: 66.4
click at [478, 268] on div "SHQ_20250917_2200_shipperws_20352_3419981" at bounding box center [492, 267] width 238 height 10
click at [426, 251] on div "Transaction ID SHQ_20250917_2200_shipperws_20352_3419981" at bounding box center [492, 262] width 254 height 31
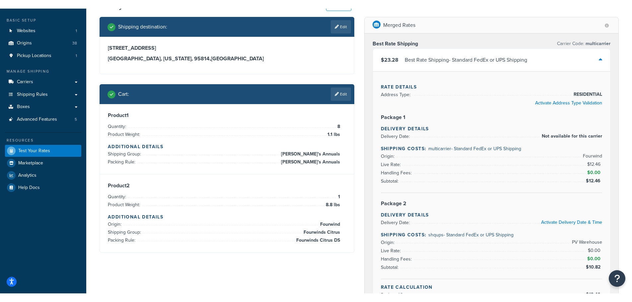
scroll to position [66, 0]
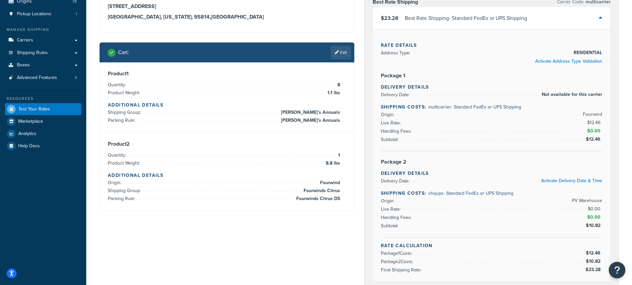
click at [368, 181] on div "Best Rate Shipping Carrier Code: multicarrier $23.28 Best Rate Shipping - Stand…" at bounding box center [492, 141] width 254 height 299
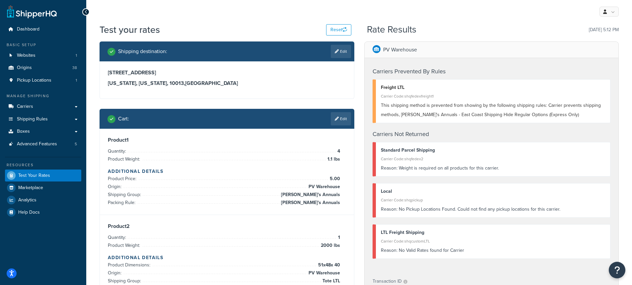
drag, startPoint x: 511, startPoint y: 104, endPoint x: 539, endPoint y: 104, distance: 28.2
click at [517, 104] on span "This shipping method is prevented from showing by the following shipping rules:…" at bounding box center [491, 110] width 220 height 16
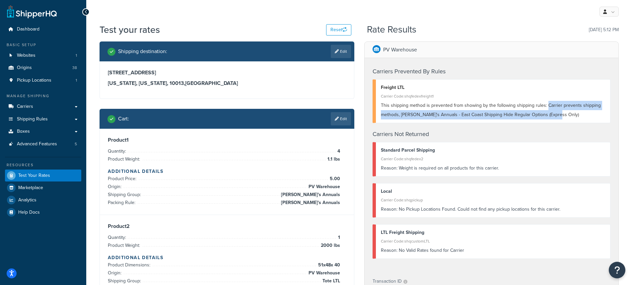
drag, startPoint x: 549, startPoint y: 105, endPoint x: 572, endPoint y: 115, distance: 24.5
click at [572, 114] on div "This shipping method is prevented from showing by the following shipping rules:…" at bounding box center [493, 110] width 225 height 19
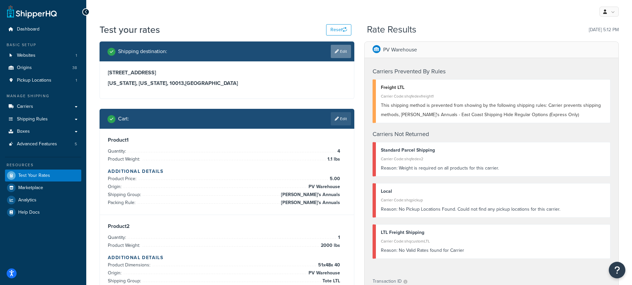
click at [340, 52] on link "Edit" at bounding box center [341, 51] width 20 height 13
select select "NY"
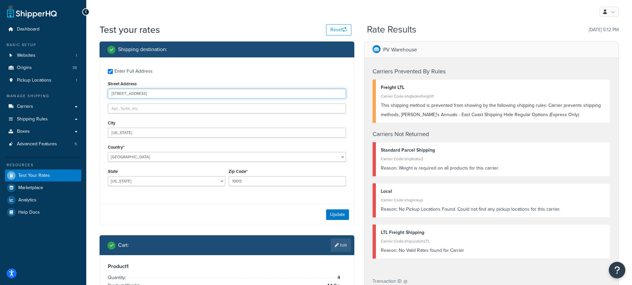
drag, startPoint x: 141, startPoint y: 92, endPoint x: 100, endPoint y: 93, distance: 40.5
click at [100, 93] on div "Enter Full Address Street Address 19 Doyers St City New York Country* United St…" at bounding box center [227, 128] width 254 height 142
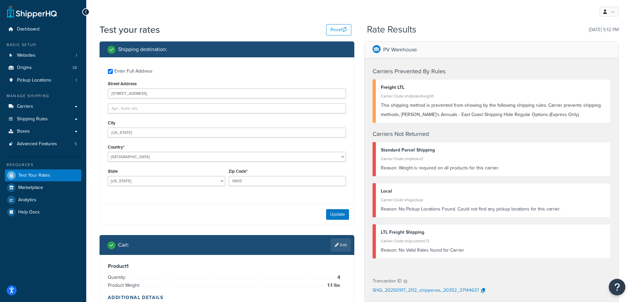
click at [311, 26] on div "Test your rates Reset" at bounding box center [226, 29] width 252 height 13
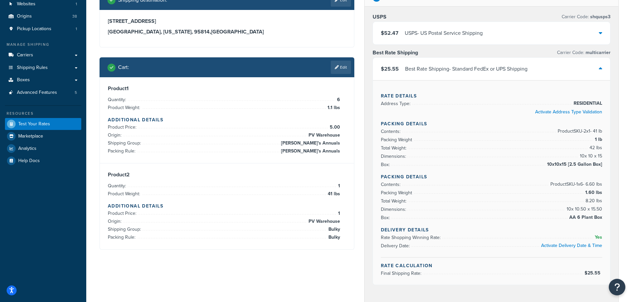
scroll to position [66, 0]
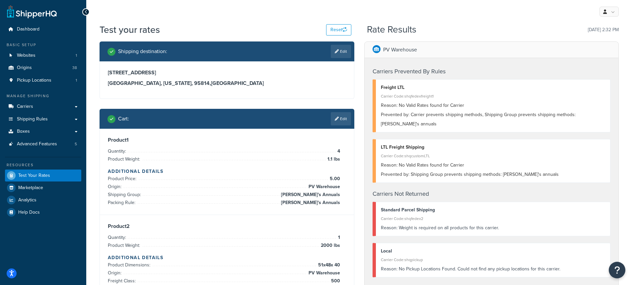
click at [341, 118] on link "Edit" at bounding box center [341, 118] width 20 height 13
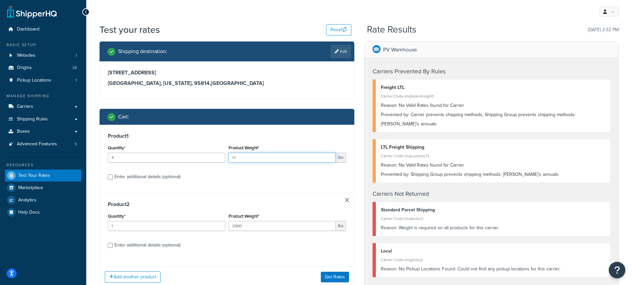
click at [258, 156] on input "1.1" at bounding box center [282, 158] width 107 height 10
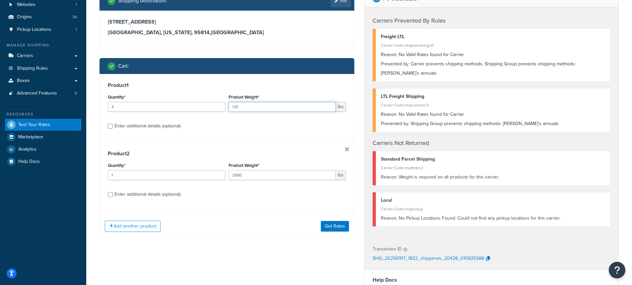
scroll to position [66, 0]
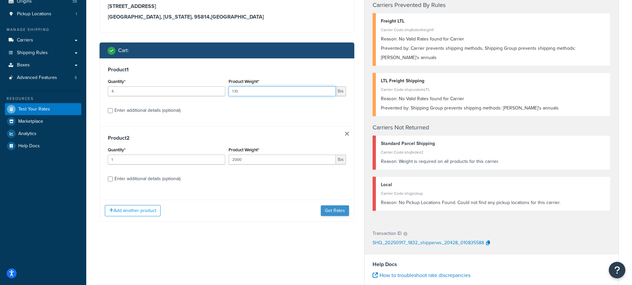
type input "1.10"
click at [337, 209] on button "Get Rates" at bounding box center [335, 211] width 28 height 11
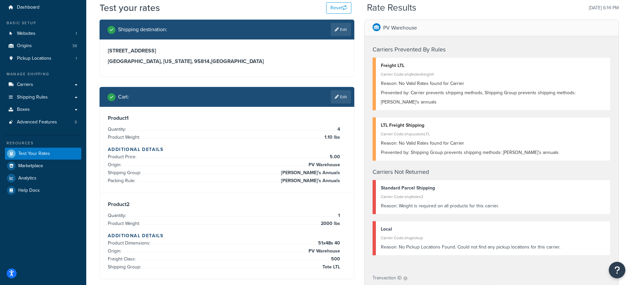
scroll to position [33, 0]
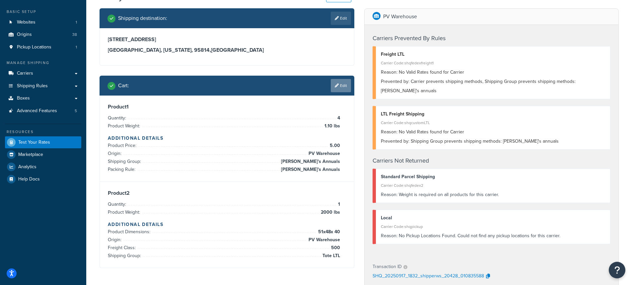
click at [343, 86] on link "Edit" at bounding box center [341, 85] width 20 height 13
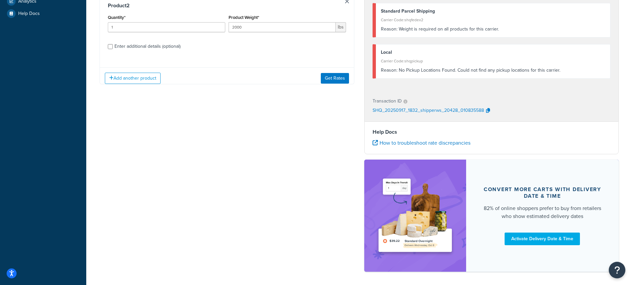
scroll to position [199, 0]
click at [110, 46] on input "Enter additional details (optional)" at bounding box center [110, 46] width 5 height 5
checkbox input "true"
select select "84863"
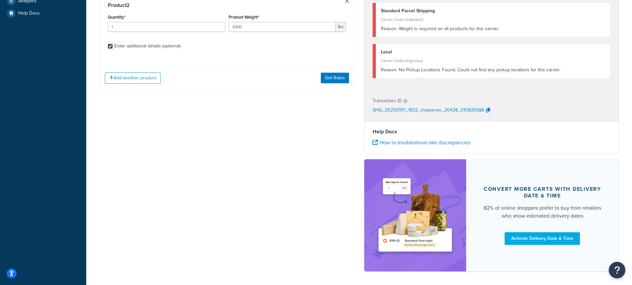
select select "500"
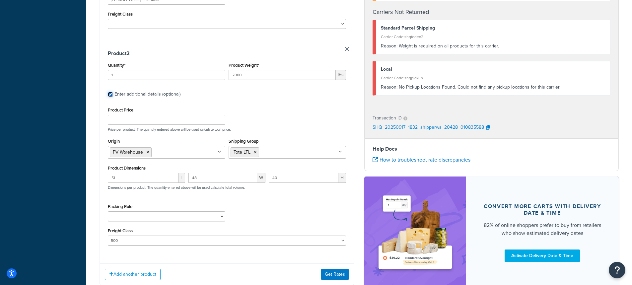
scroll to position [332, 0]
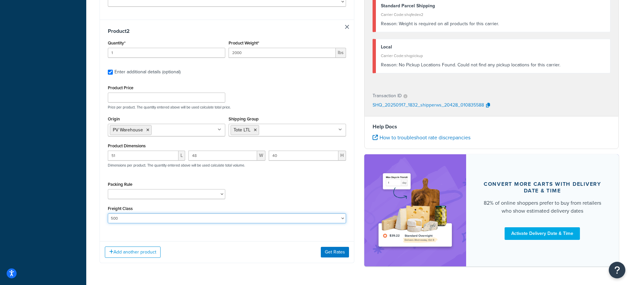
click at [132, 213] on select "50 55 60 65 70 77.5 85 92.5 100 110 125 150 175 200 250 300 400 500" at bounding box center [227, 218] width 238 height 10
select select
click at [108, 213] on select "50 55 60 65 70 77.5 85 92.5 100 110 125 150 175 200 250 300 400 500" at bounding box center [227, 218] width 238 height 10
click at [332, 247] on button "Get Rates" at bounding box center [335, 252] width 28 height 11
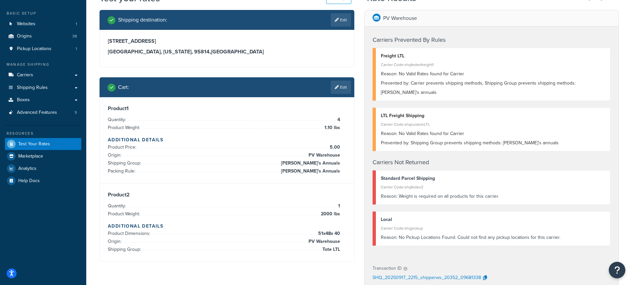
scroll to position [33, 0]
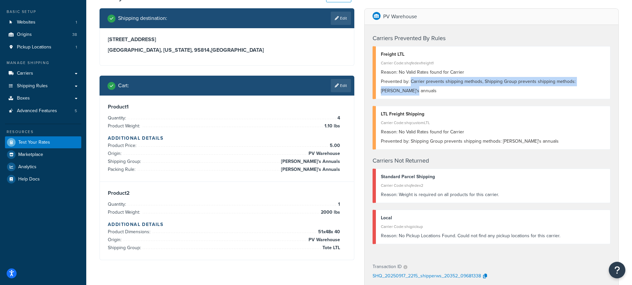
drag, startPoint x: 410, startPoint y: 81, endPoint x: 607, endPoint y: 86, distance: 196.6
click at [607, 86] on div "Freight LTL Carrier Code: shqfedexfreight1 Reason: No Valid Rates found for Car…" at bounding box center [492, 72] width 238 height 53
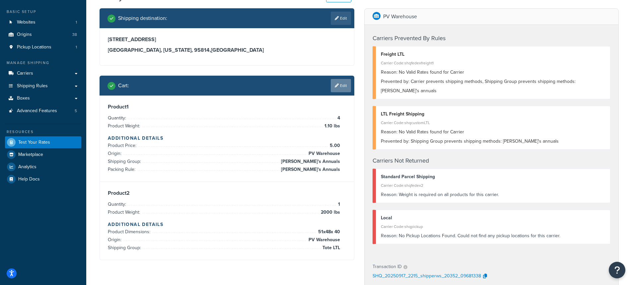
click at [341, 87] on link "Edit" at bounding box center [341, 85] width 20 height 13
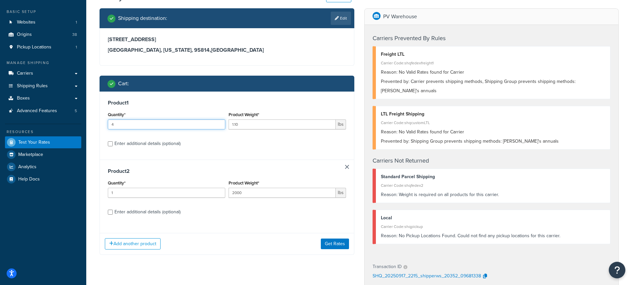
drag, startPoint x: 124, startPoint y: 124, endPoint x: 95, endPoint y: 119, distance: 29.3
click at [95, 119] on div "Shipping destination : Edit 123 Main St. Sacramento, California, 95814 , United…" at bounding box center [227, 136] width 265 height 257
type input "12"
click at [111, 146] on input "Enter additional details (optional)" at bounding box center [110, 143] width 5 height 5
checkbox input "true"
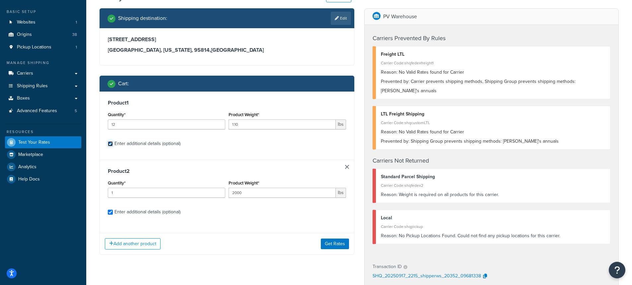
checkbox input "true"
select select "84863"
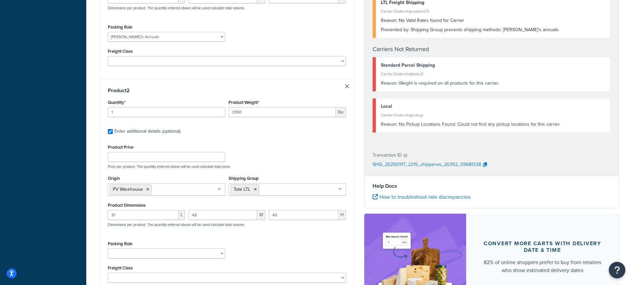
scroll to position [343, 0]
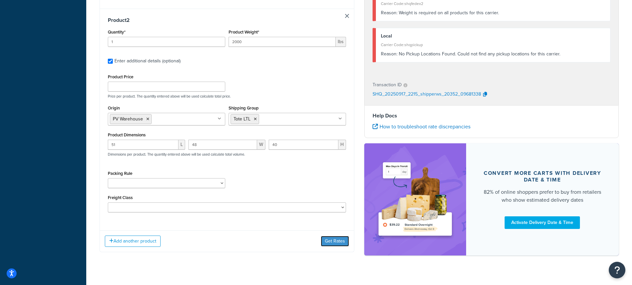
click at [332, 236] on button "Get Rates" at bounding box center [335, 241] width 28 height 11
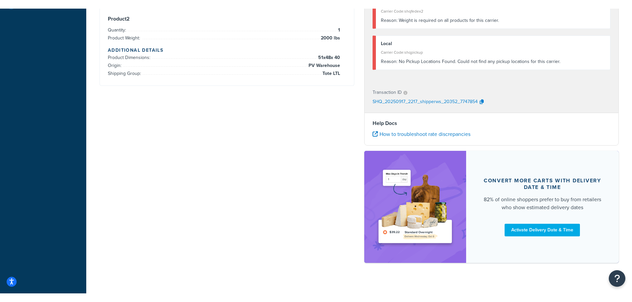
scroll to position [17, 0]
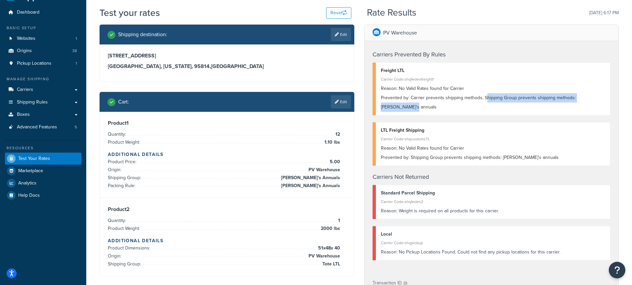
drag, startPoint x: 486, startPoint y: 99, endPoint x: 610, endPoint y: 106, distance: 123.7
click at [610, 106] on div "Freight LTL Carrier Code: shqfedexfreight1 Reason: No Valid Rates found for Car…" at bounding box center [492, 88] width 238 height 53
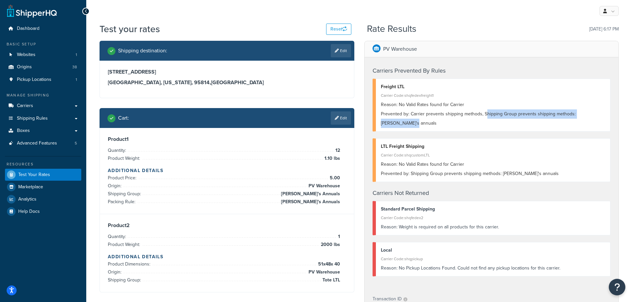
scroll to position [0, 0]
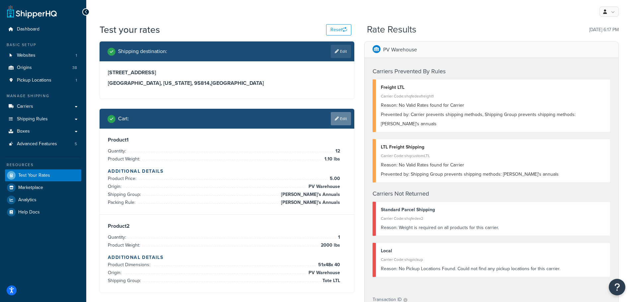
click at [340, 118] on link "Edit" at bounding box center [341, 118] width 20 height 13
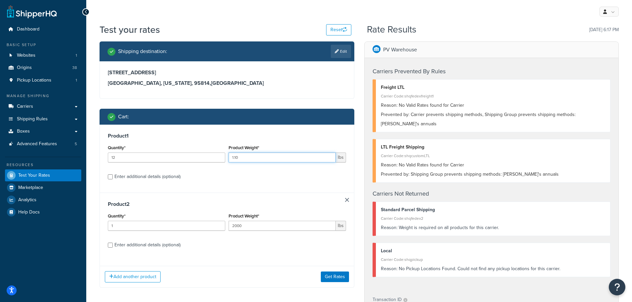
click at [256, 158] on input "1.10" at bounding box center [282, 158] width 107 height 10
type input "1.1"
click at [333, 276] on button "Get Rates" at bounding box center [335, 277] width 28 height 11
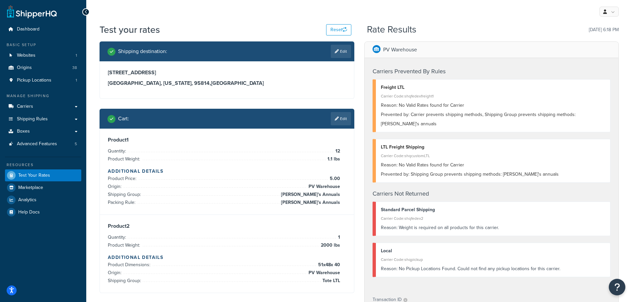
click at [162, 17] on div "My Profile Billing Global Settings Contact Us Logout" at bounding box center [359, 11] width 546 height 23
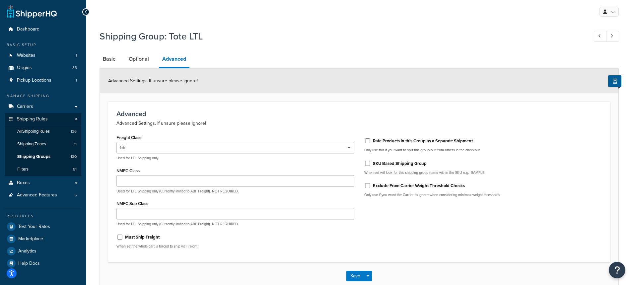
select select "55"
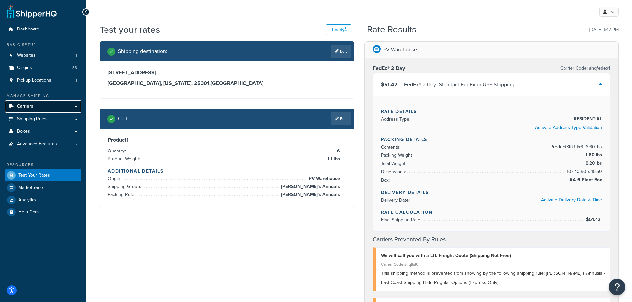
click at [29, 109] on span "Carriers" at bounding box center [25, 107] width 16 height 6
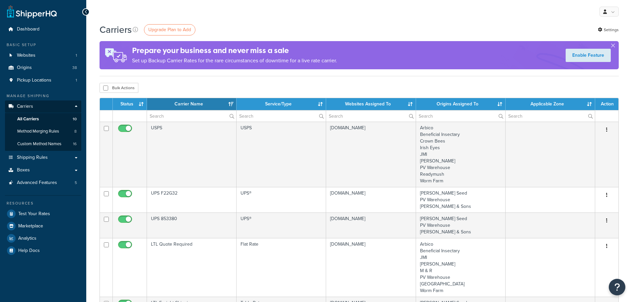
select select "15"
click at [26, 118] on span "All Carriers" at bounding box center [28, 120] width 22 height 6
select select "15"
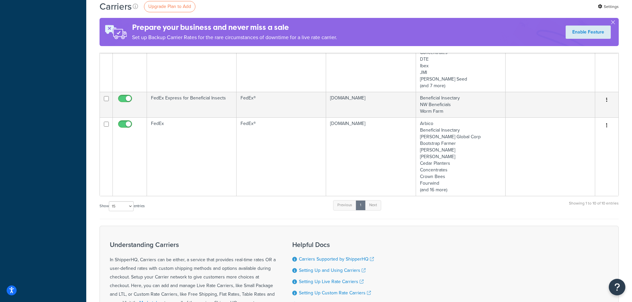
scroll to position [398, 0]
